Goal: Navigation & Orientation: Find specific page/section

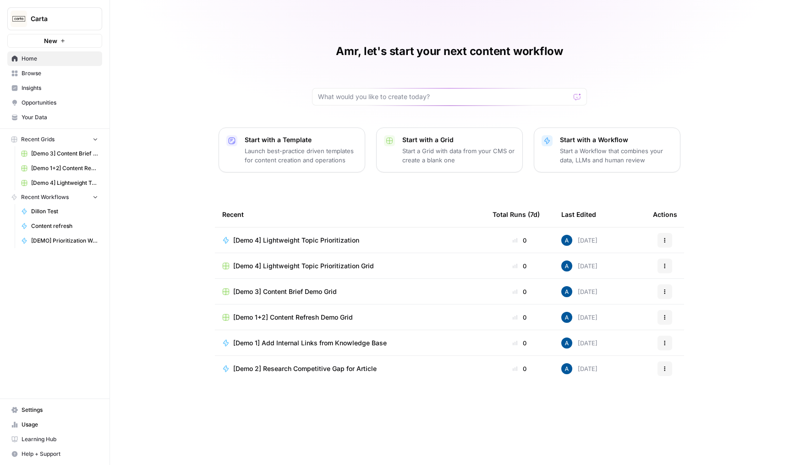
click at [53, 71] on span "Browse" at bounding box center [60, 73] width 77 height 8
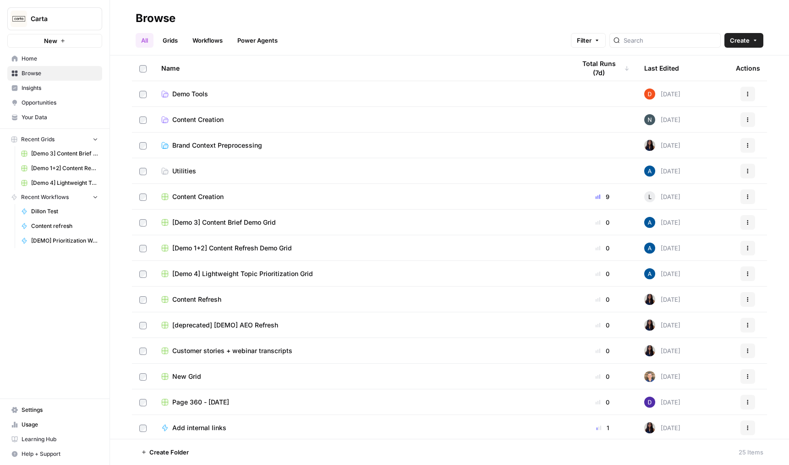
click at [56, 84] on span "Insights" at bounding box center [60, 88] width 77 height 8
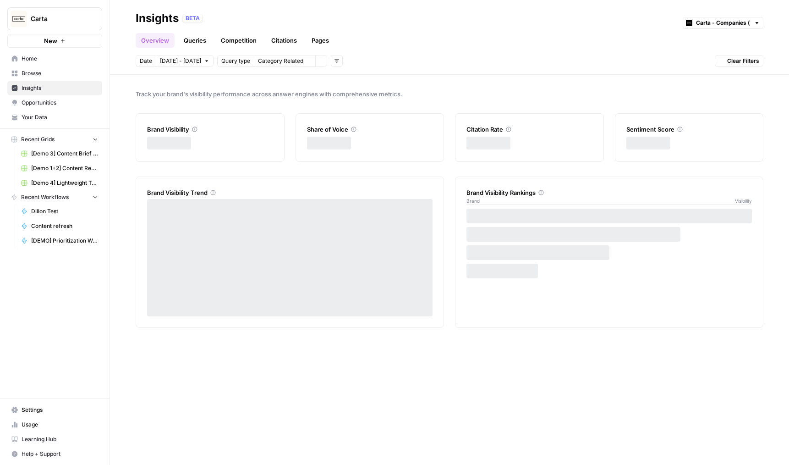
click at [59, 104] on span "Opportunities" at bounding box center [60, 103] width 77 height 8
